Goal: Information Seeking & Learning: Compare options

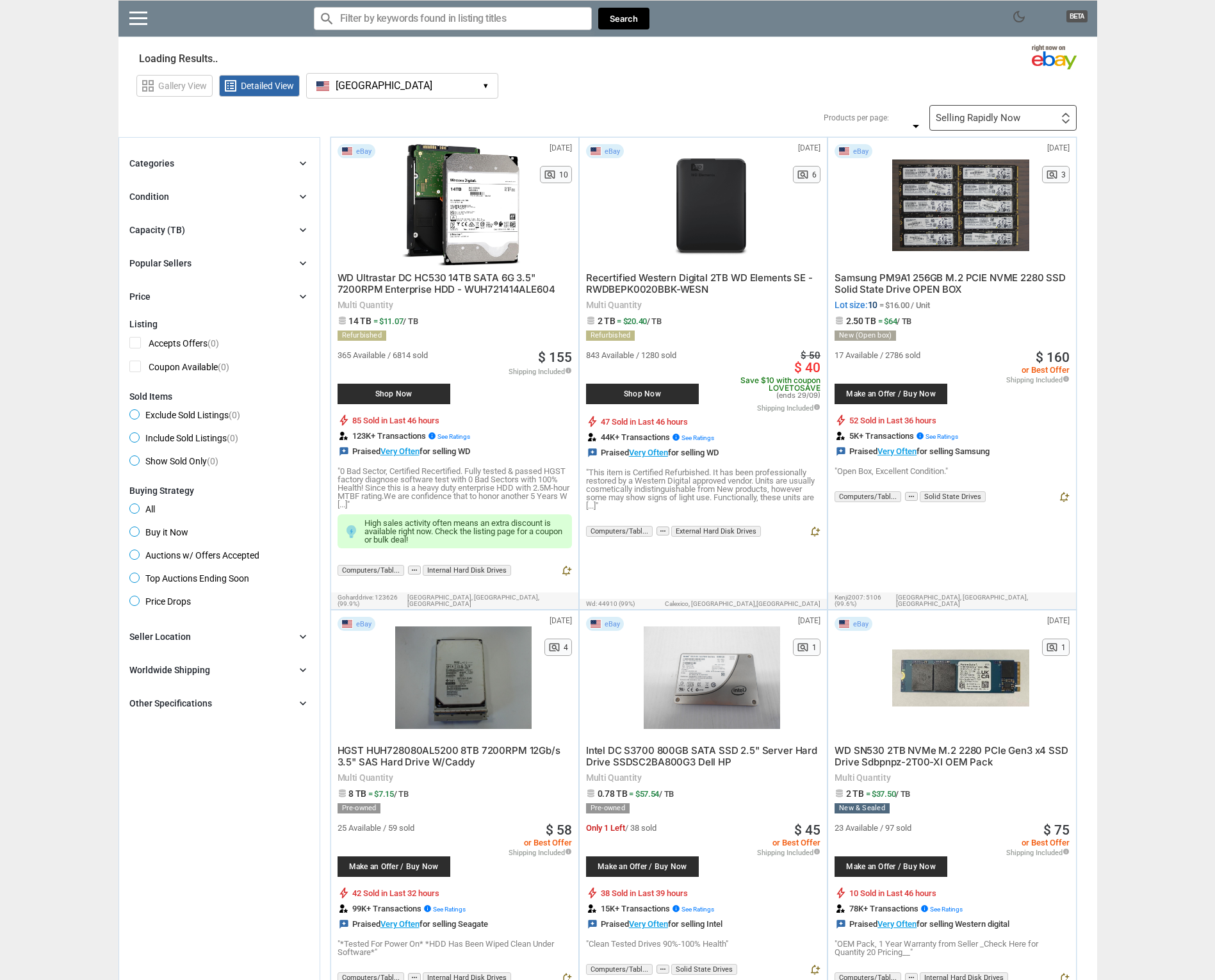
click at [303, 164] on icon "chevron_right" at bounding box center [302, 163] width 13 height 13
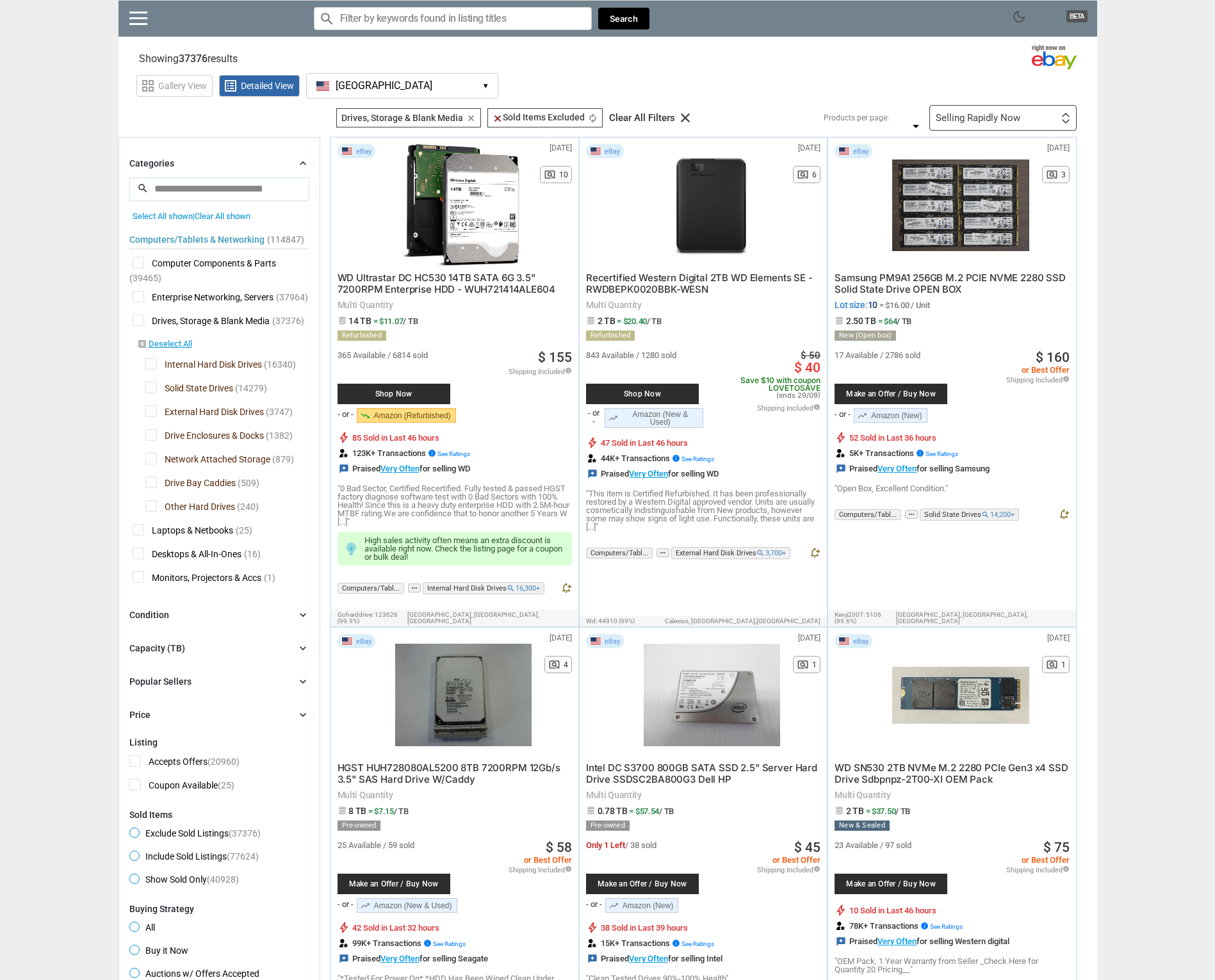
click at [174, 192] on input "search" at bounding box center [219, 189] width 180 height 23
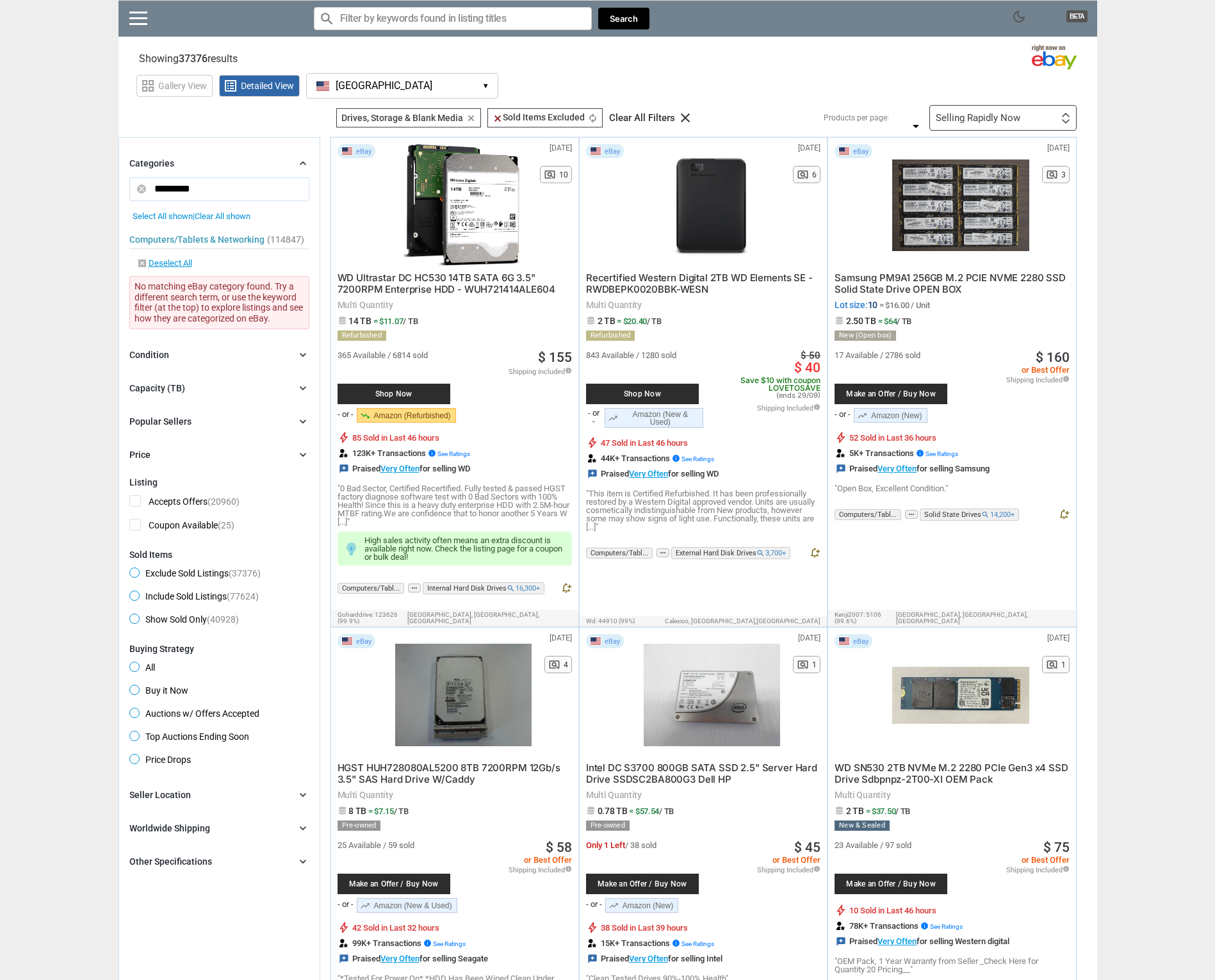
type input "*********"
click at [149, 356] on div "Condition" at bounding box center [149, 354] width 40 height 13
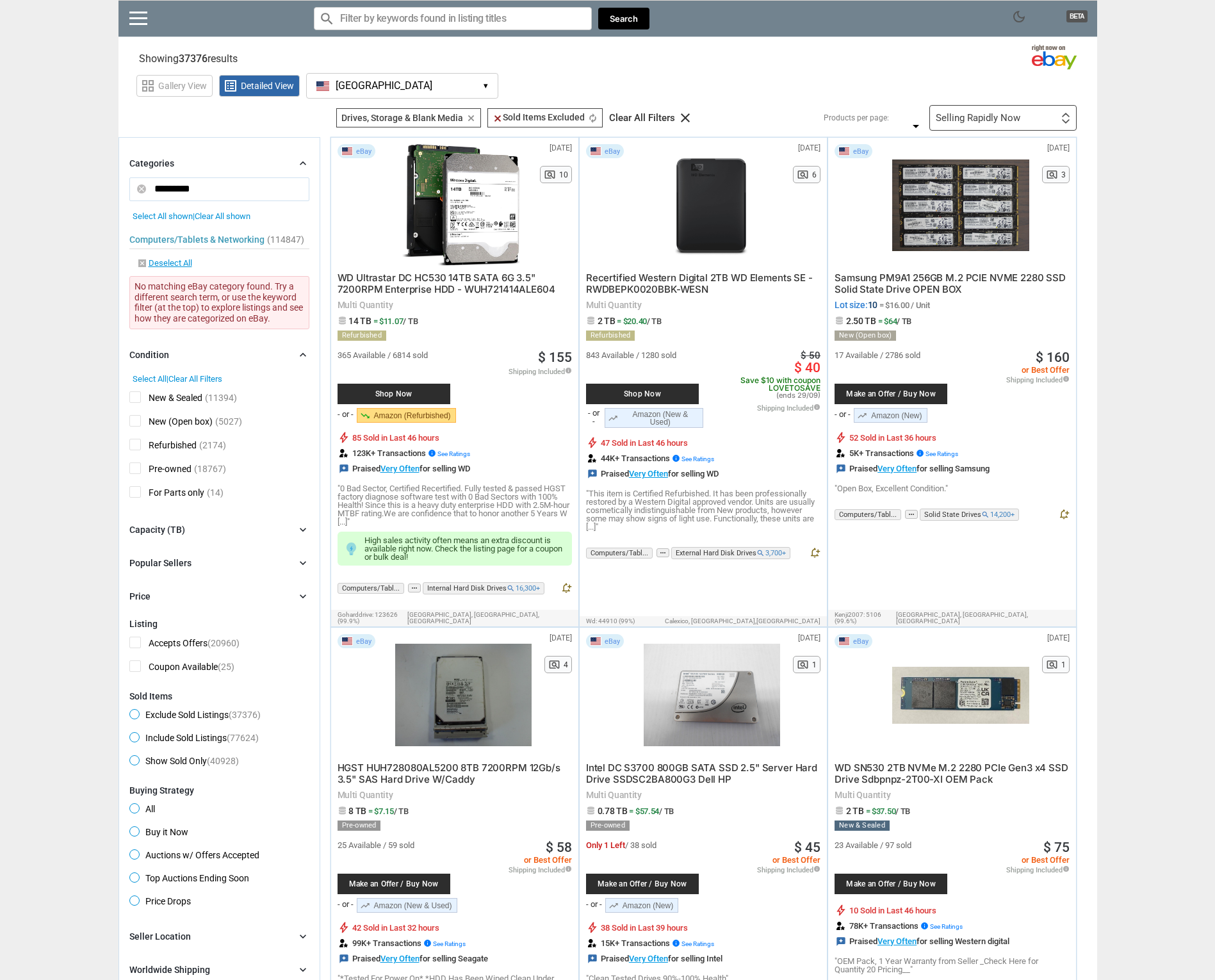
click at [133, 464] on span "Pre-owned" at bounding box center [160, 471] width 62 height 16
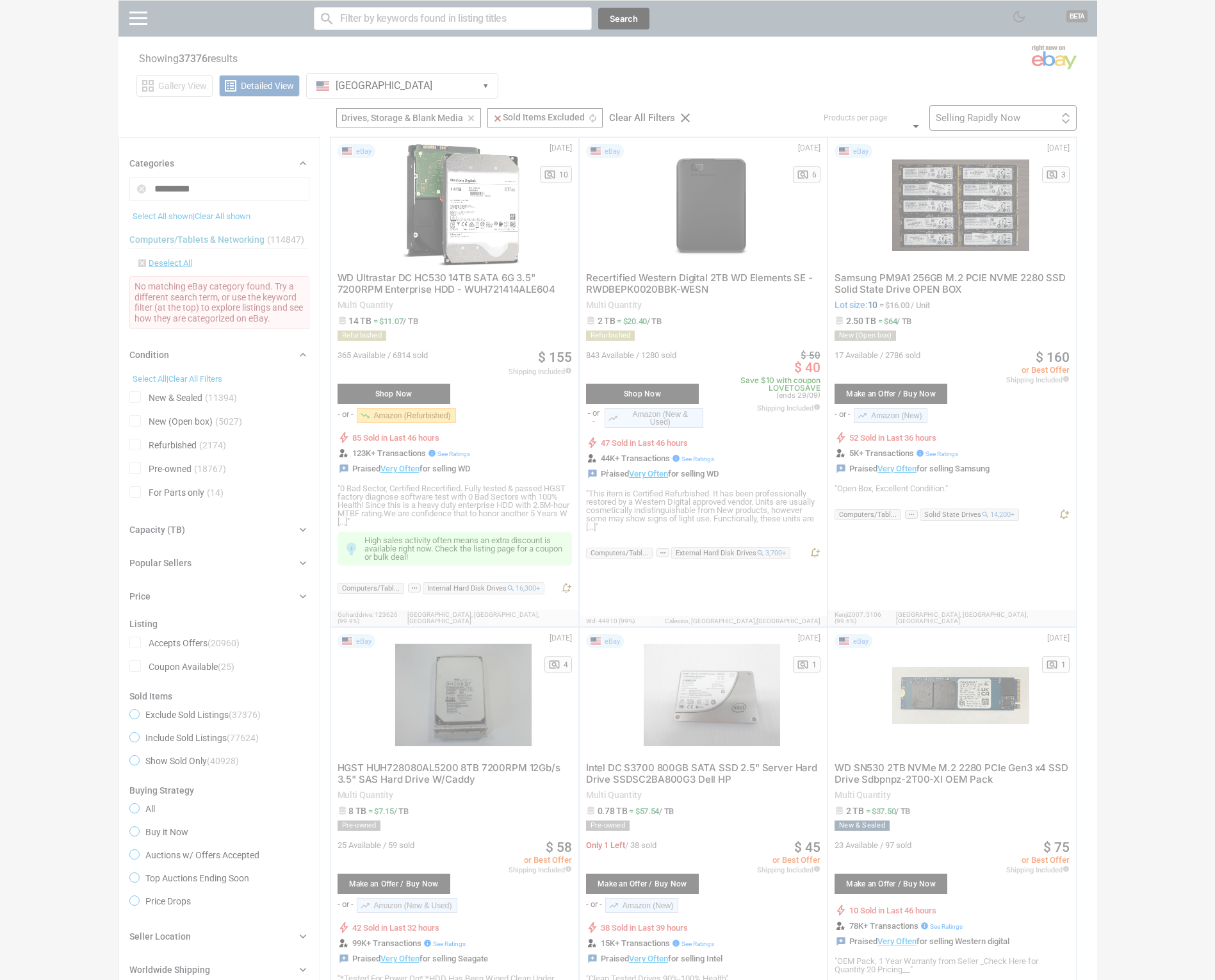
click at [135, 445] on div at bounding box center [607, 490] width 1215 height 980
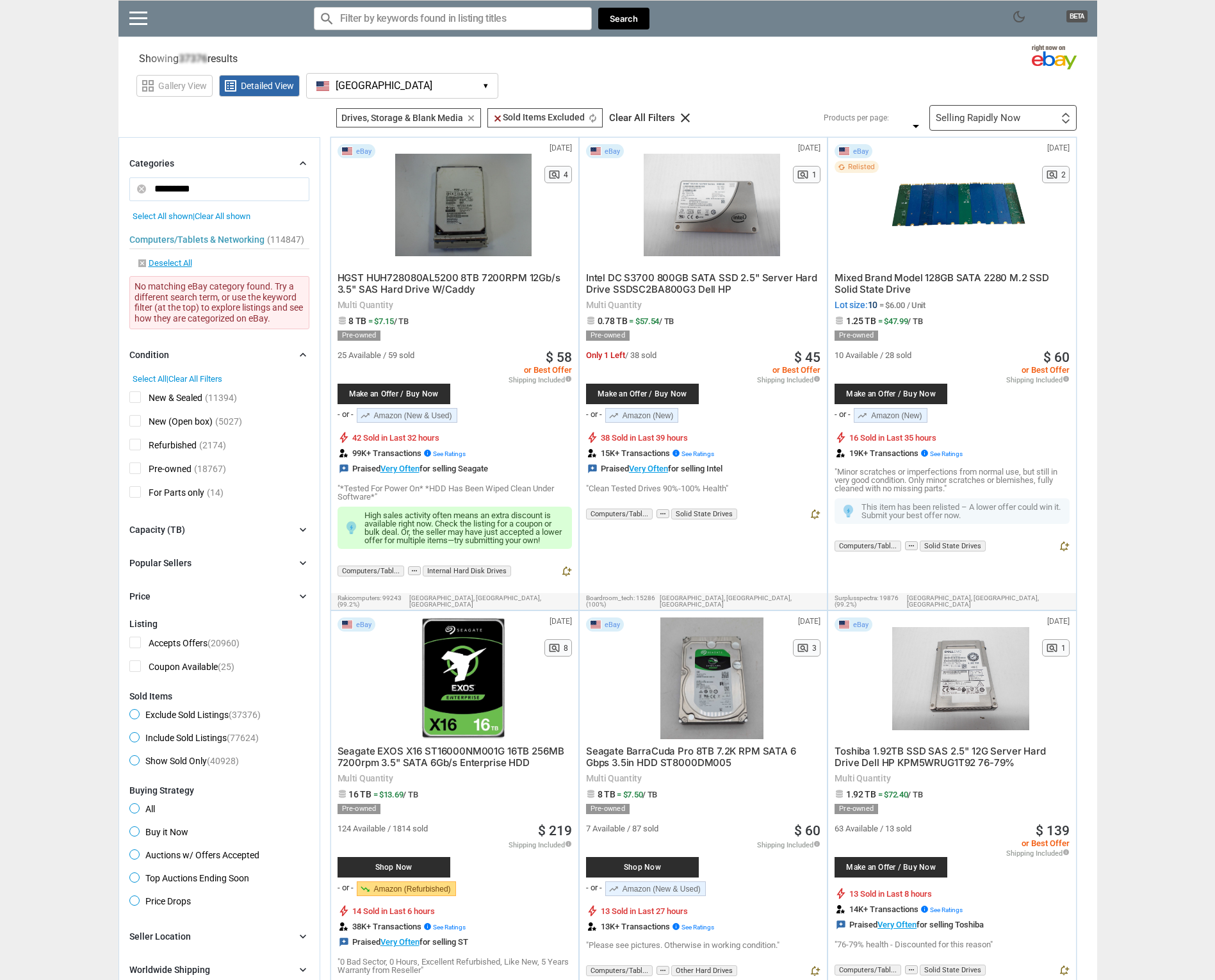
click at [135, 445] on span "Refurbished" at bounding box center [163, 447] width 67 height 16
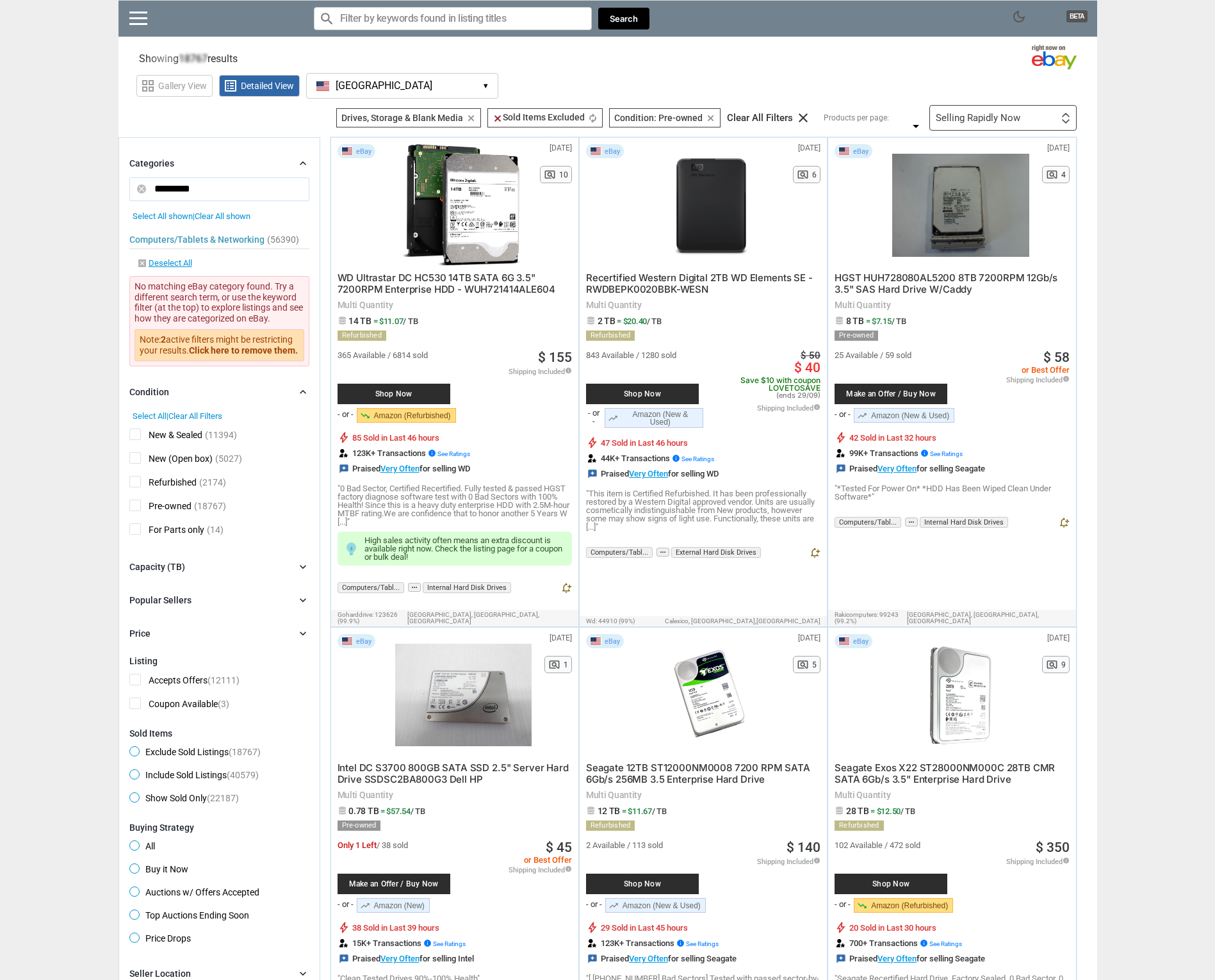
click at [136, 420] on div "New & Sealed (11394) New (Open box) (5027) Refurbished (2174) Pre-owned (18767)…" at bounding box center [219, 480] width 180 height 121
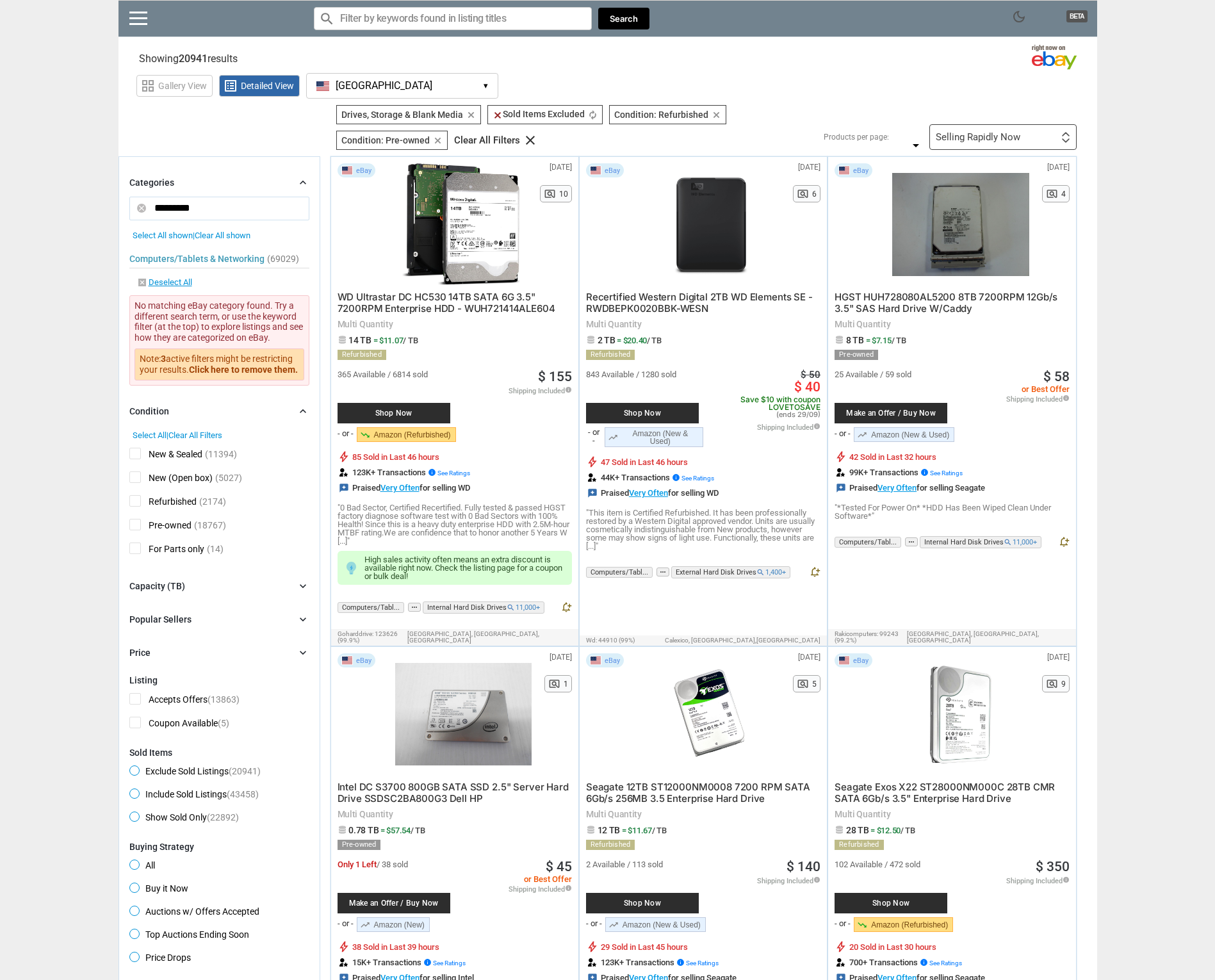
click at [134, 456] on span "New & Sealed" at bounding box center [166, 456] width 73 height 16
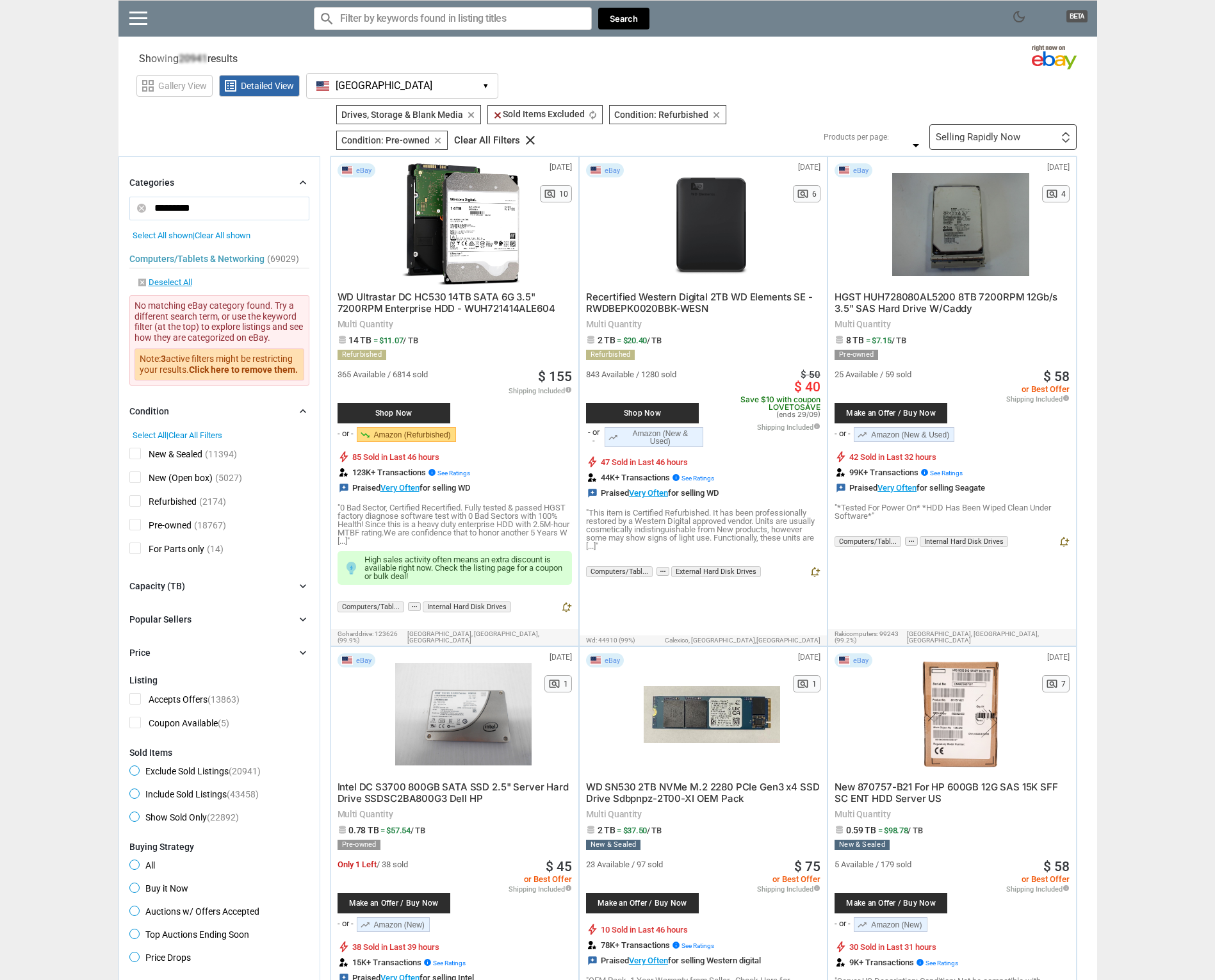
click at [135, 471] on span "New (Open box)" at bounding box center [171, 479] width 83 height 16
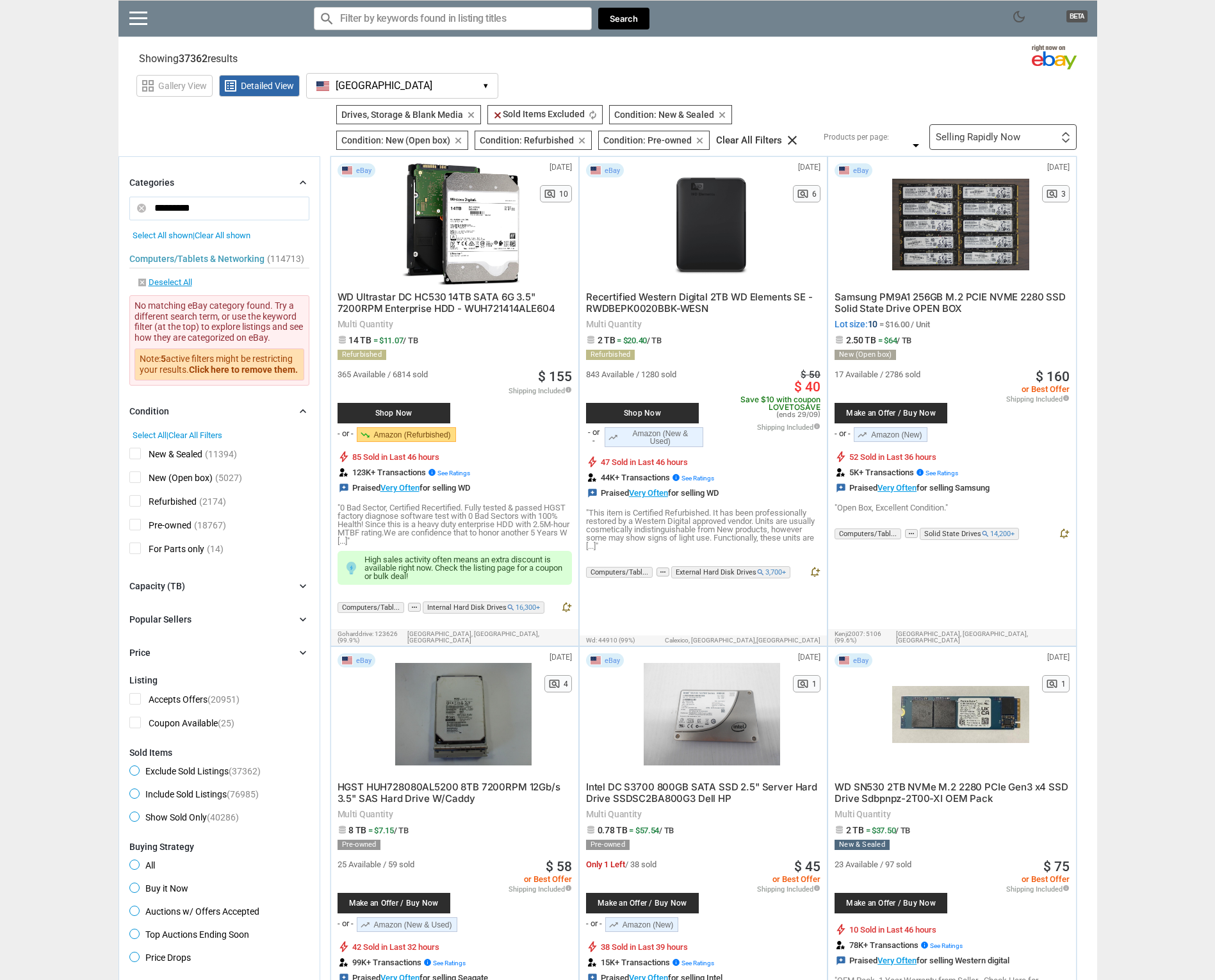
click at [153, 584] on div "Capacity (TB)" at bounding box center [157, 586] width 56 height 13
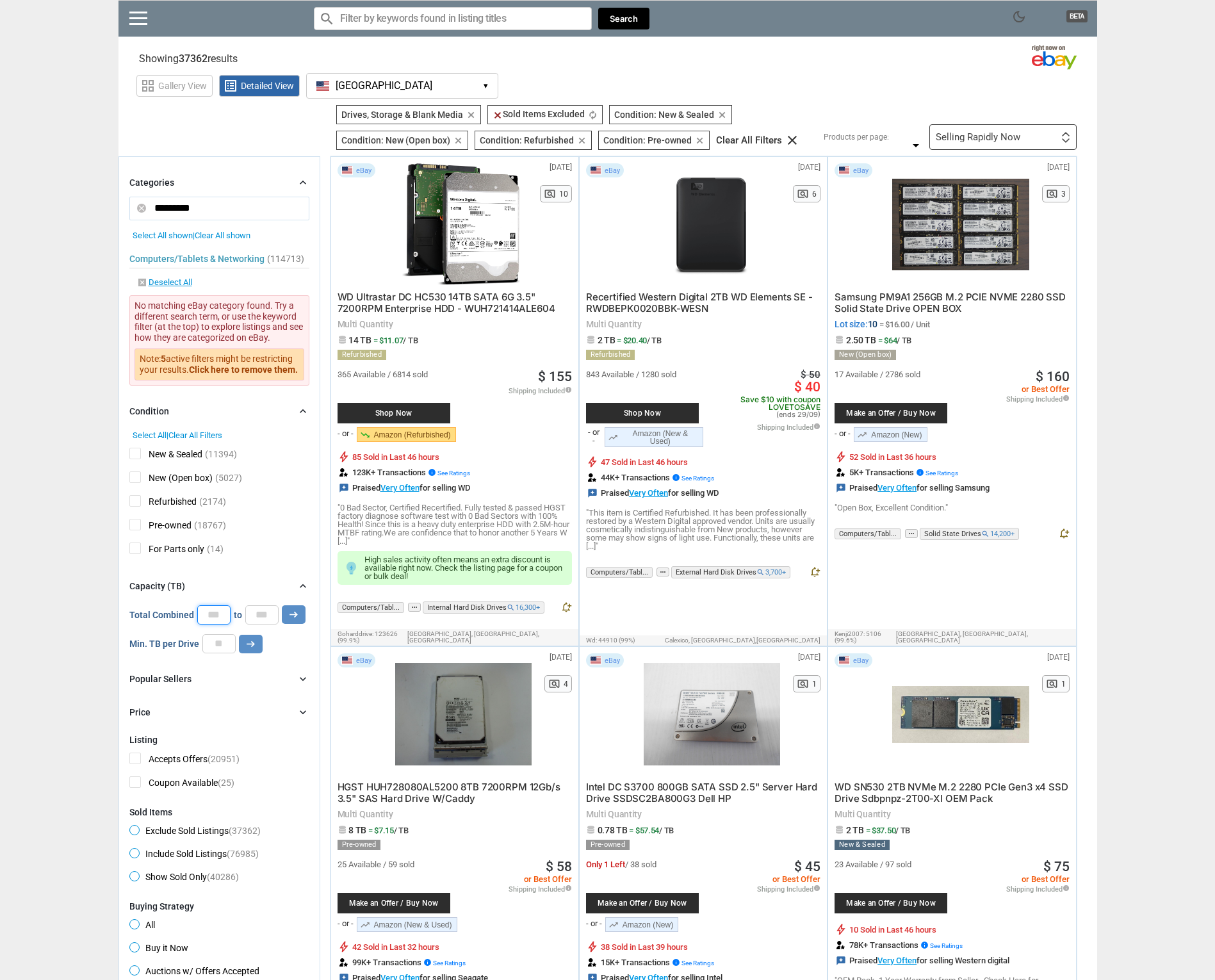
click at [216, 615] on input "*" at bounding box center [214, 615] width 33 height 19
type input "**"
type input "***"
click at [207, 639] on input "number" at bounding box center [219, 643] width 33 height 19
type input "**"
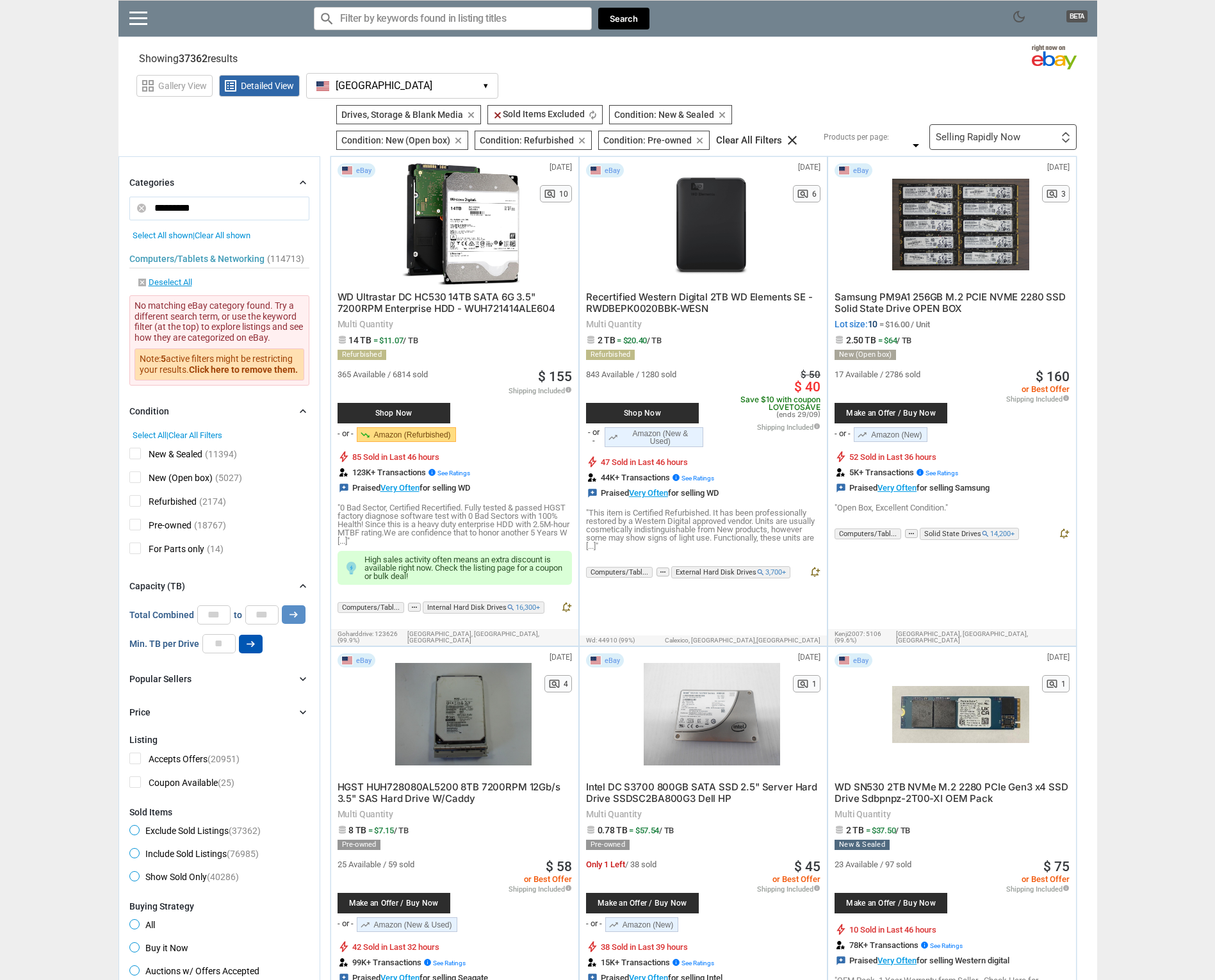
click at [256, 639] on button "arrow_right_alt" at bounding box center [250, 643] width 24 height 19
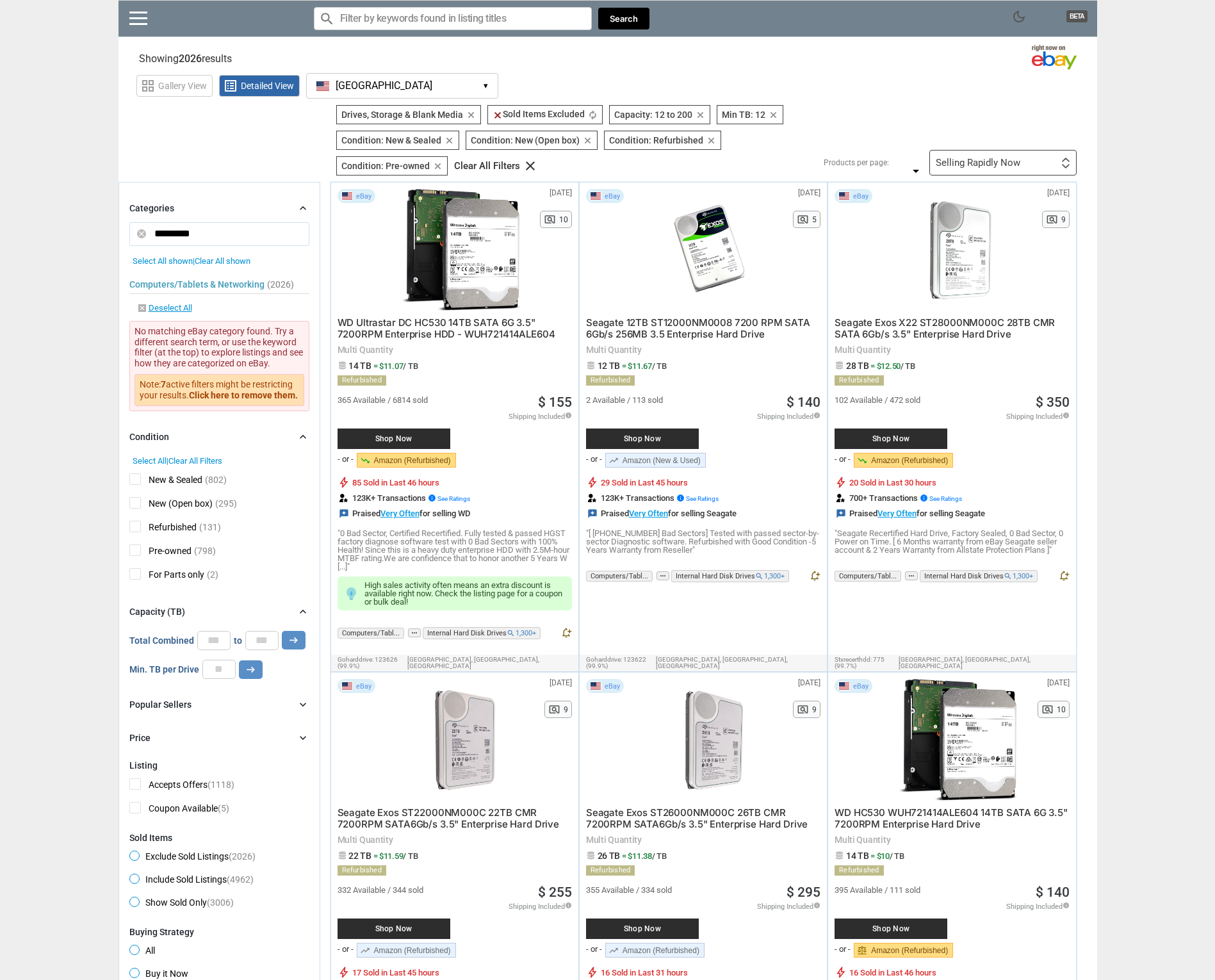
click at [291, 615] on div "Capacity (TB) chevron_right" at bounding box center [219, 611] width 180 height 15
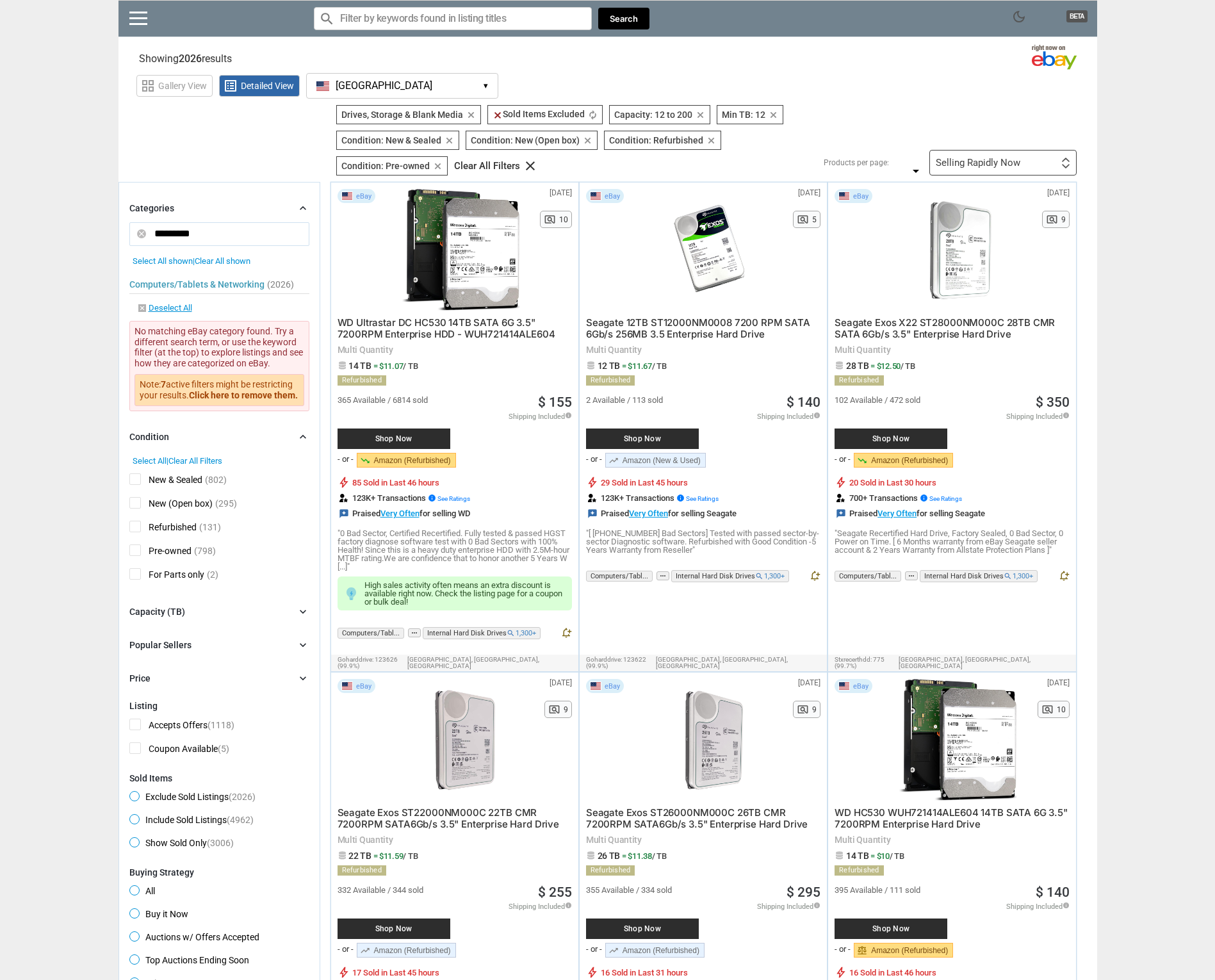
click at [303, 606] on icon "chevron_right" at bounding box center [302, 612] width 13 height 13
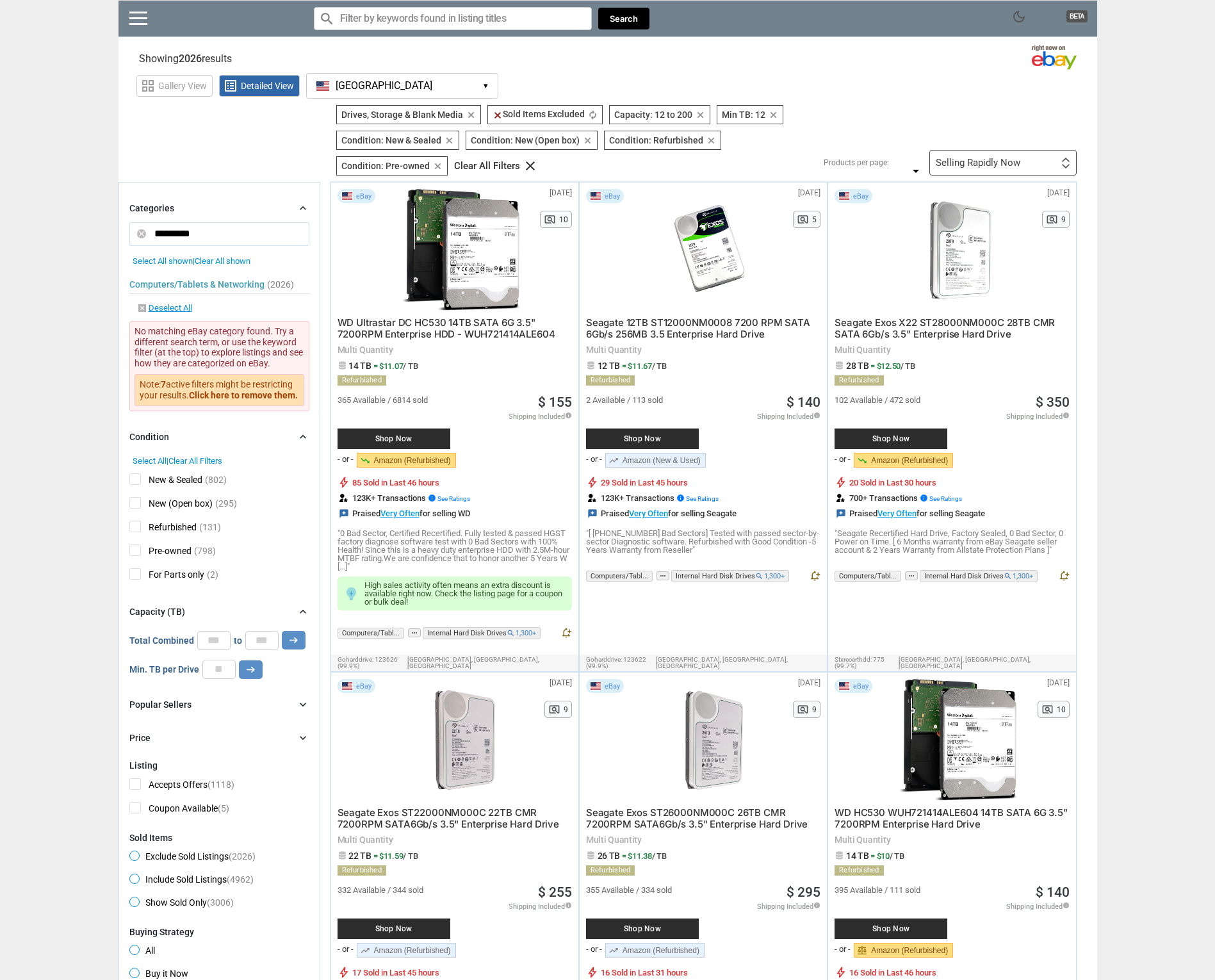
click at [987, 160] on div "Selling Rapidly Now" at bounding box center [978, 163] width 85 height 10
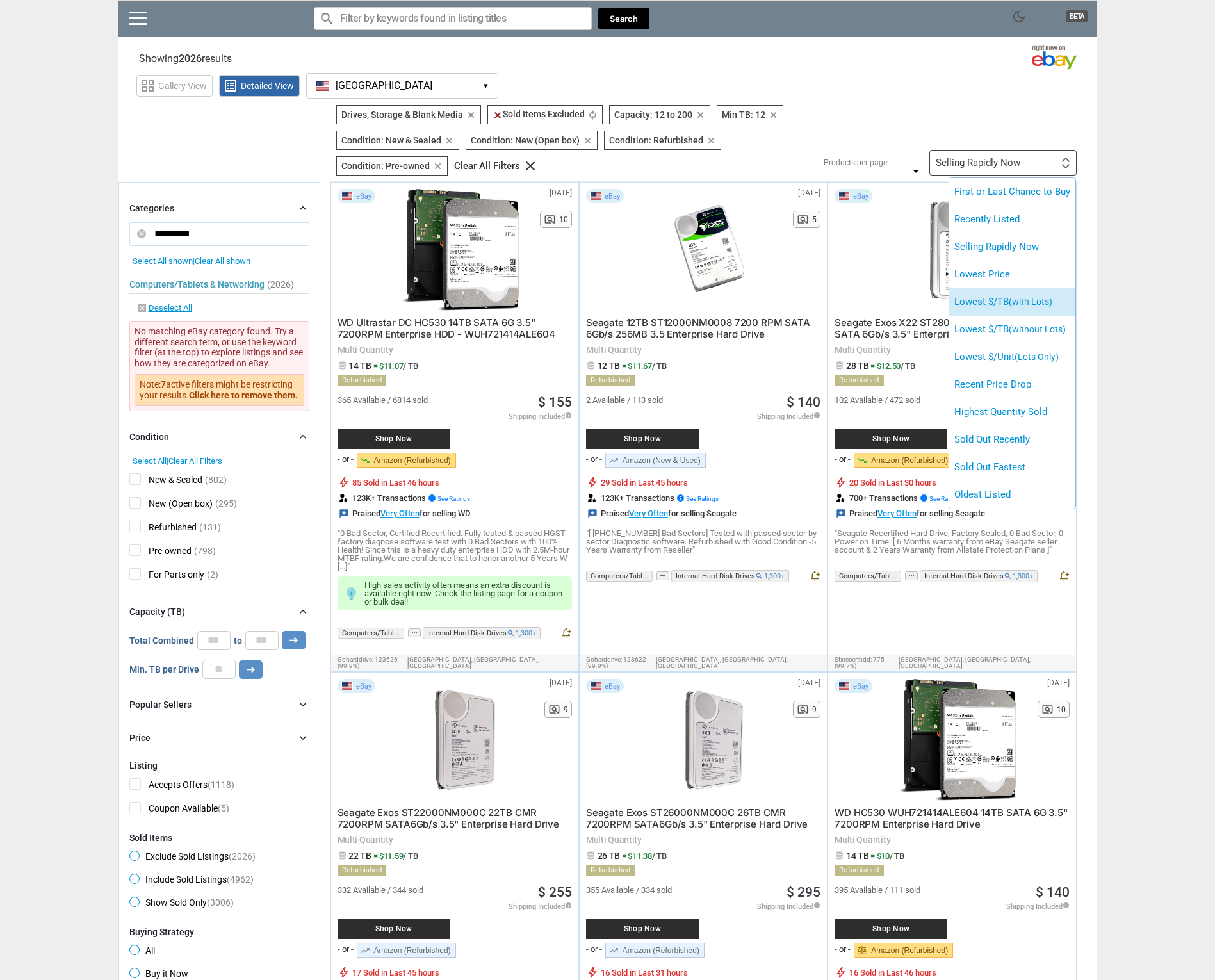
click at [973, 302] on li "Lowest $/TB (with Lots)" at bounding box center [1011, 301] width 126 height 27
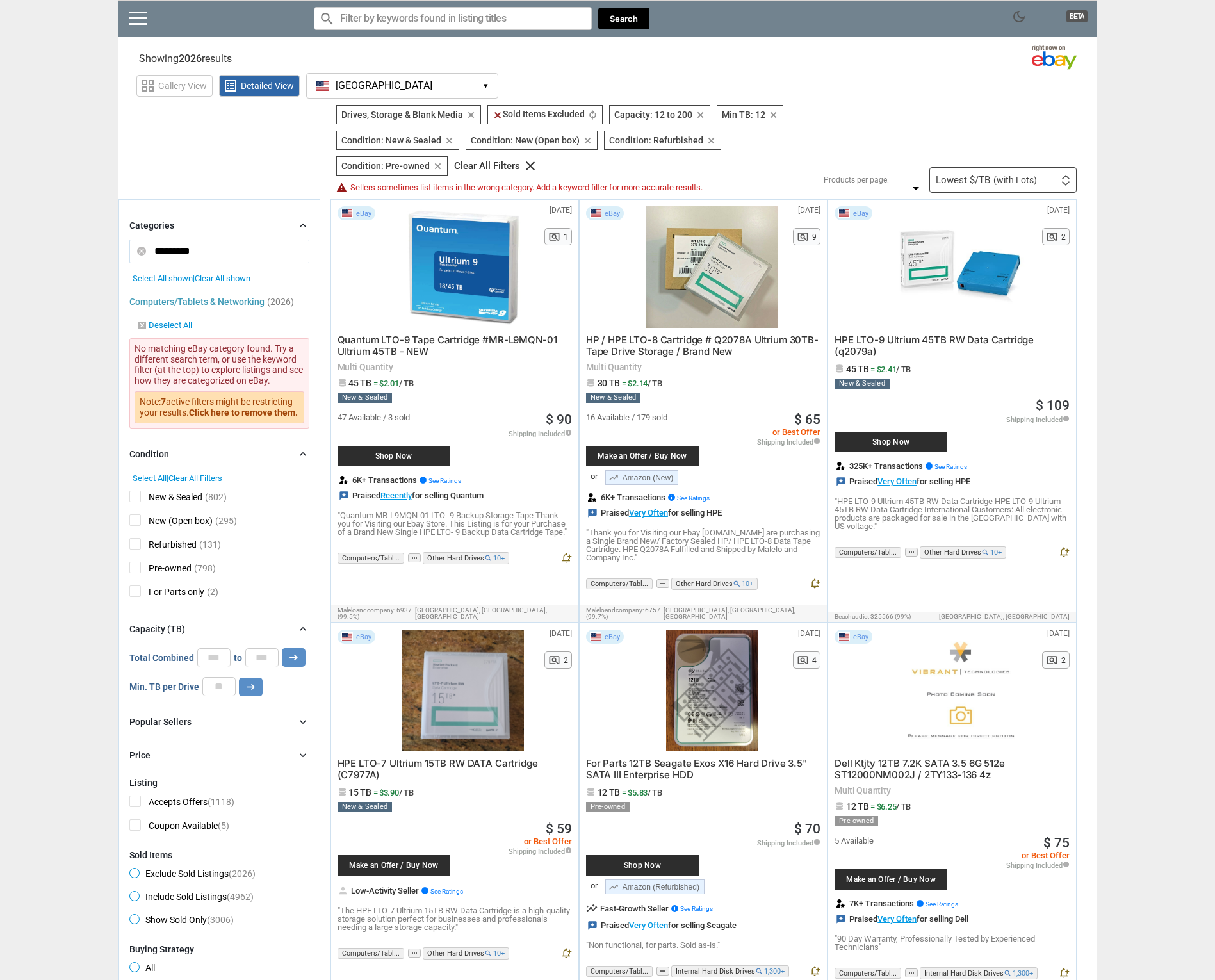
drag, startPoint x: 209, startPoint y: 249, endPoint x: 144, endPoint y: 238, distance: 65.9
click at [144, 238] on div "Categories chevron_right search ********* close Select All shown | Clear All sh…" at bounding box center [219, 323] width 180 height 210
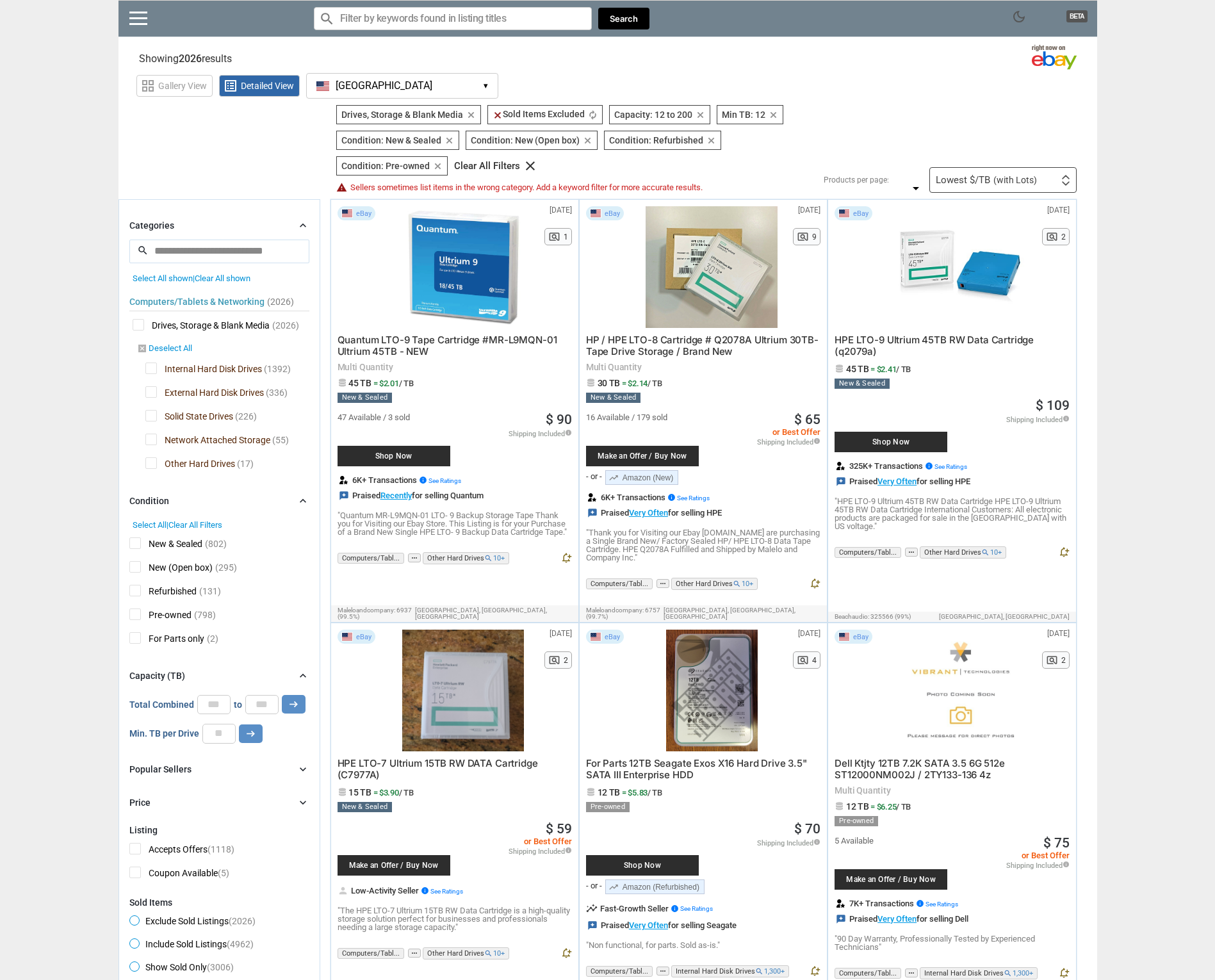
click at [166, 348] on link "disabled_by_default Deselect All" at bounding box center [165, 349] width 56 height 11
click at [152, 372] on span "Internal Hard Disk Drives" at bounding box center [204, 370] width 116 height 16
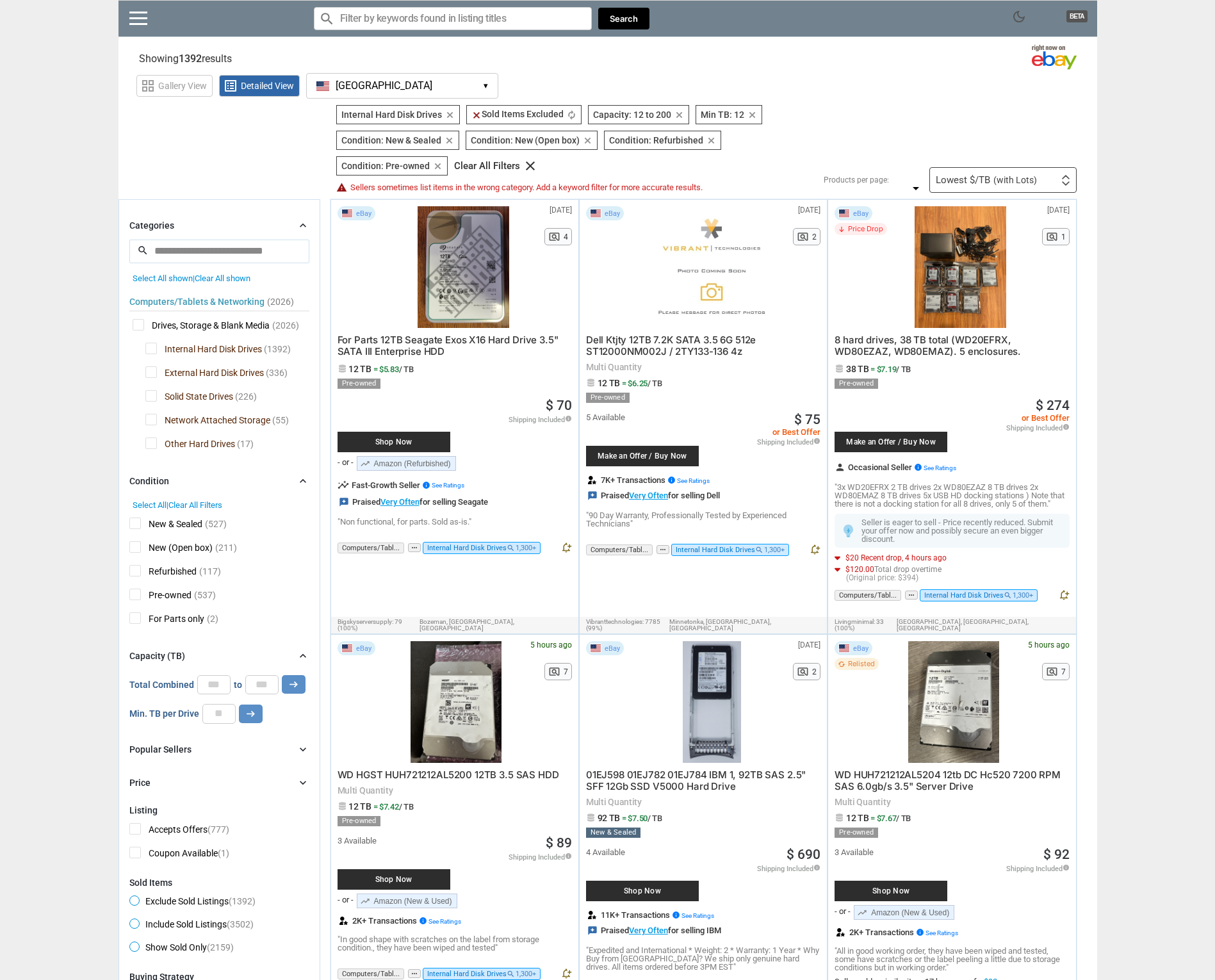
click at [367, 17] on input "Search for models" at bounding box center [452, 19] width 278 height 23
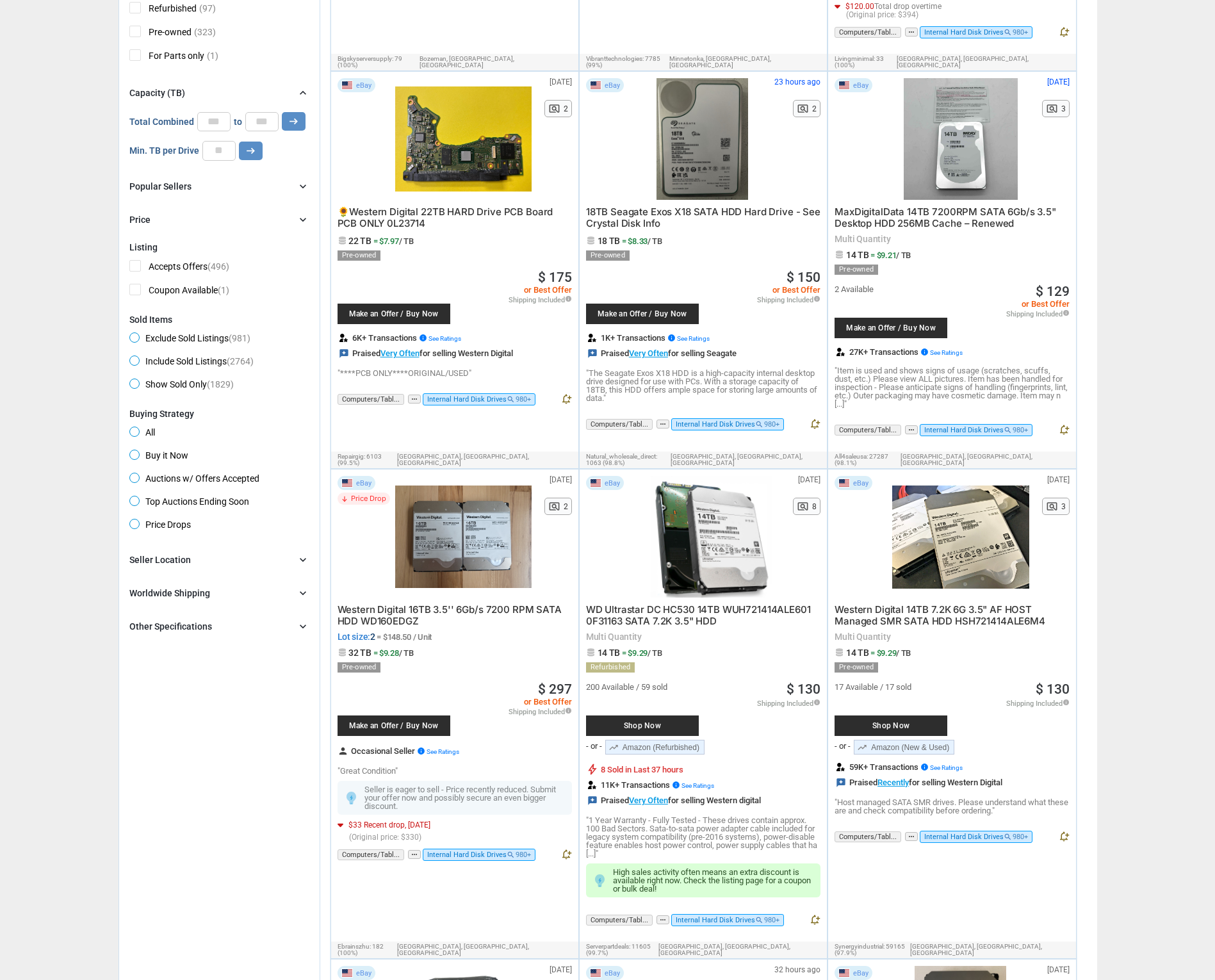
scroll to position [561, 0]
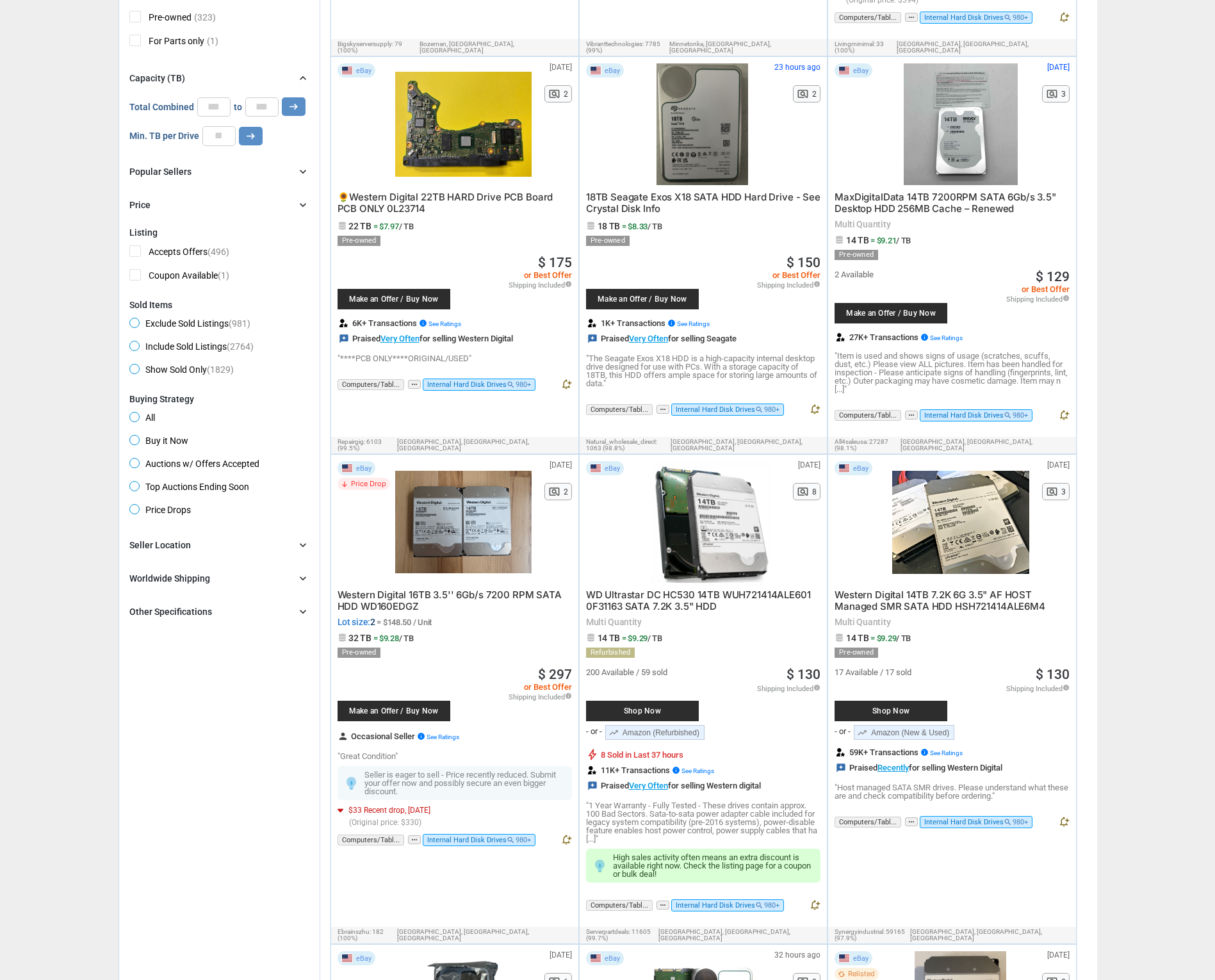
type input "-sas"
click at [641, 589] on span "WD Ultrastar DC HC530 14TB WUH721414ALE601 0F31163 SATA 7.2K 3.5" HDD" at bounding box center [698, 600] width 225 height 24
